Goal: Complete application form: Complete application form

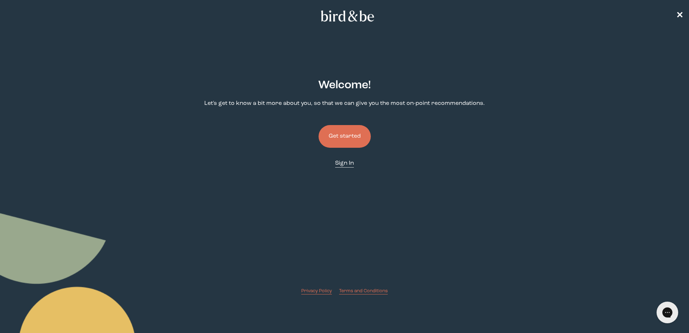
click at [345, 163] on span "Sign In" at bounding box center [344, 163] width 19 height 6
click at [347, 135] on button "Get started" at bounding box center [344, 136] width 52 height 23
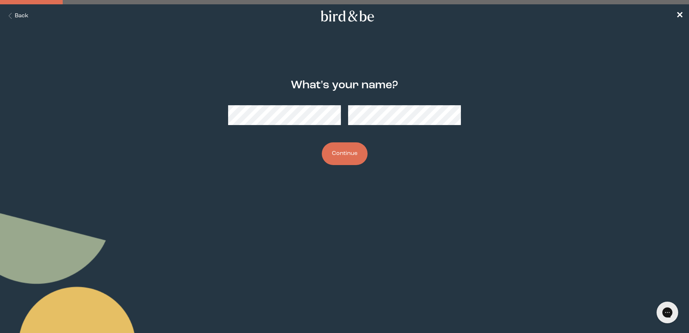
click at [345, 151] on button "Continue" at bounding box center [345, 153] width 46 height 23
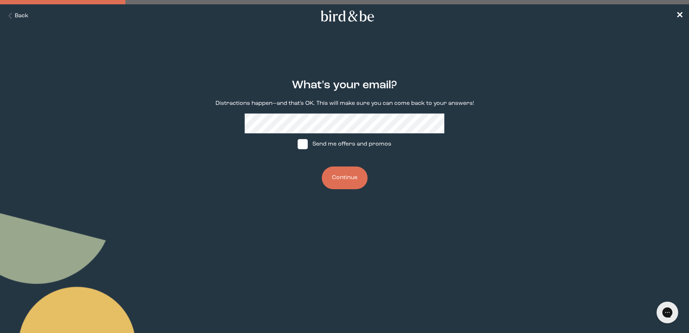
click at [344, 176] on button "Continue" at bounding box center [345, 177] width 46 height 23
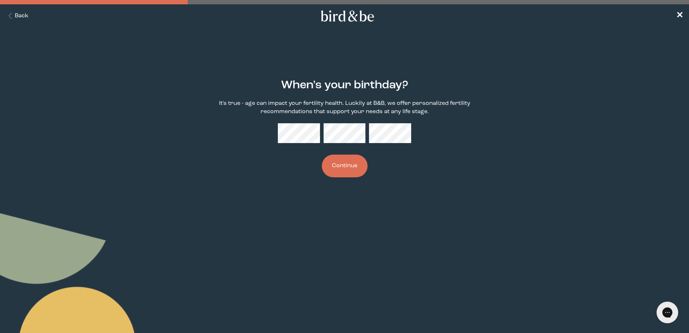
click at [344, 168] on button "Continue" at bounding box center [345, 166] width 46 height 23
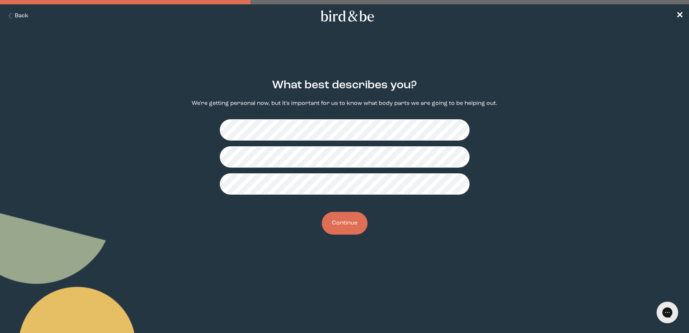
click at [344, 220] on button "Continue" at bounding box center [345, 223] width 46 height 23
click at [344, 221] on button "Continue" at bounding box center [345, 223] width 46 height 23
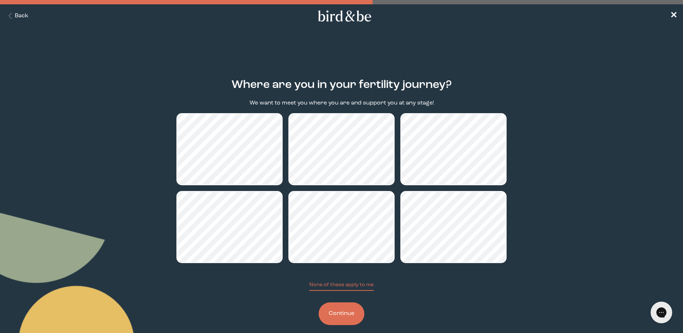
click at [340, 308] on button "Continue" at bounding box center [342, 313] width 46 height 23
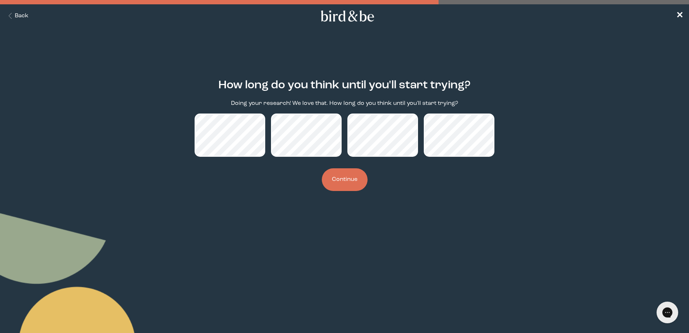
click at [341, 178] on button "Continue" at bounding box center [345, 179] width 46 height 23
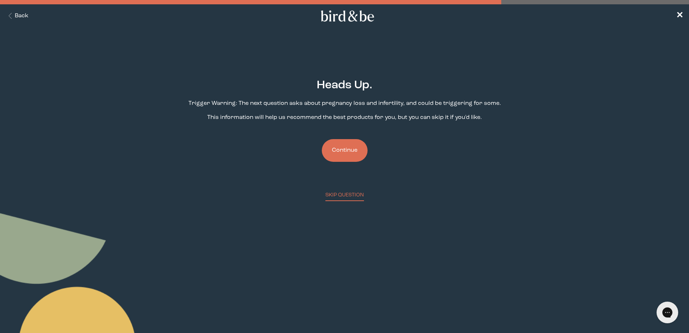
click at [345, 149] on button "Continue" at bounding box center [345, 150] width 46 height 23
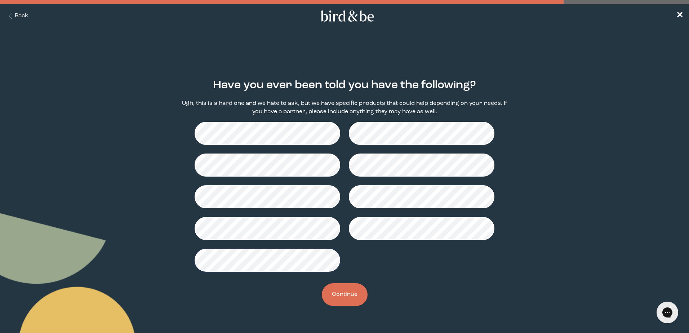
click at [342, 291] on button "Continue" at bounding box center [345, 294] width 46 height 23
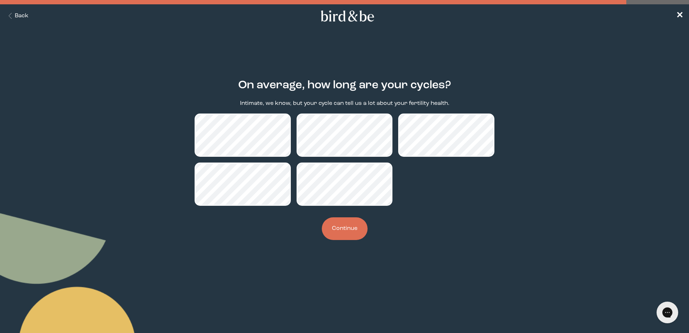
click at [345, 225] on button "Continue" at bounding box center [345, 228] width 46 height 23
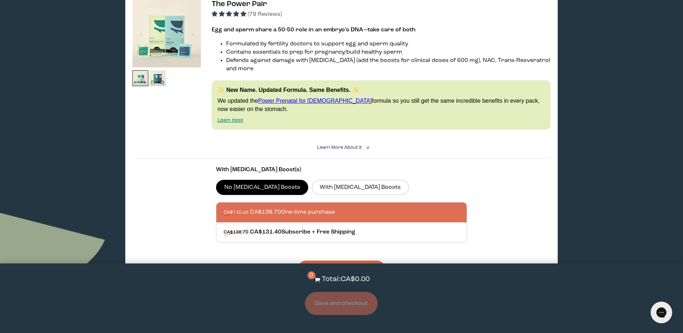
scroll to position [108, 0]
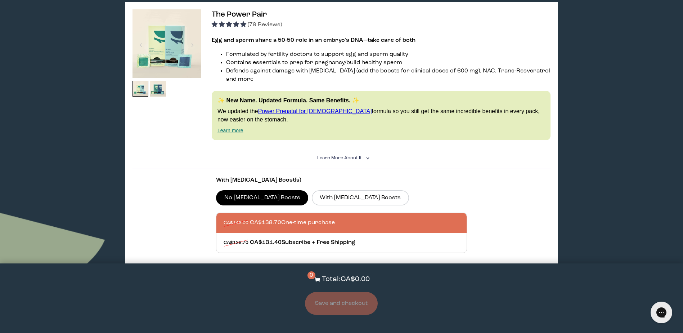
click at [356, 156] on span "Learn More About it" at bounding box center [339, 158] width 45 height 5
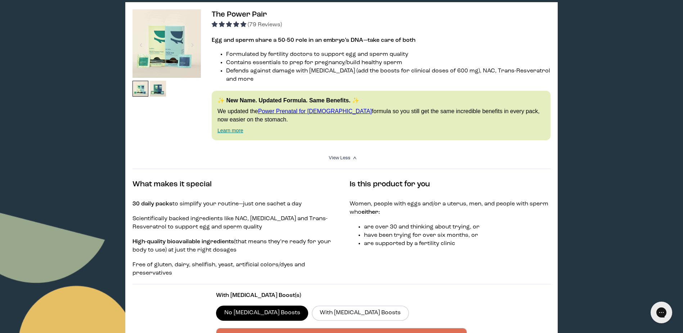
scroll to position [72, 0]
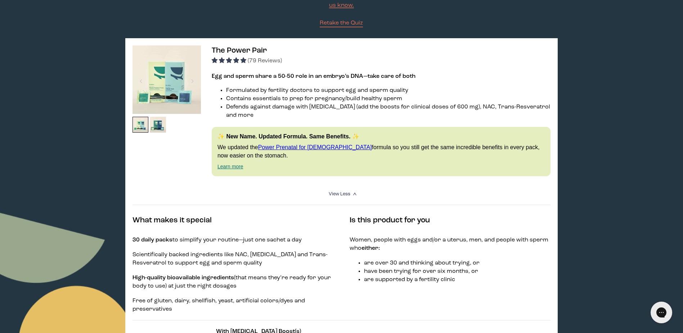
click at [162, 69] on img at bounding box center [167, 79] width 68 height 68
click at [165, 75] on img at bounding box center [167, 79] width 68 height 68
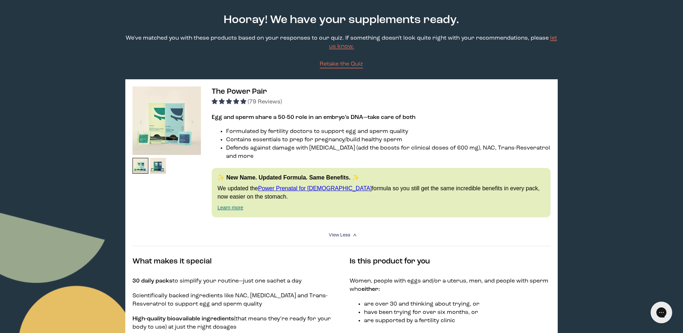
scroll to position [0, 0]
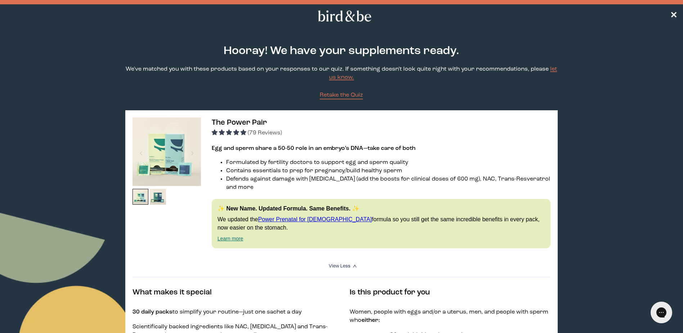
click at [340, 14] on icon at bounding box center [345, 15] width 57 height 11
